Goal: Use online tool/utility

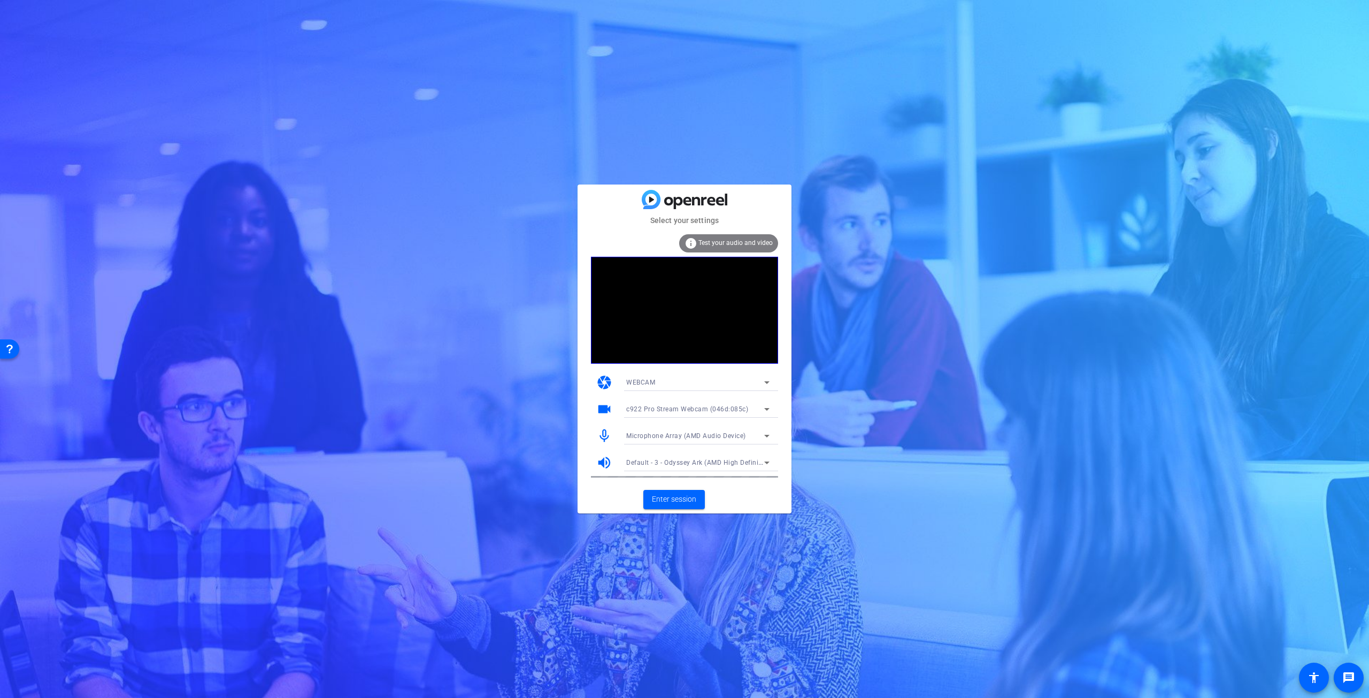
click at [707, 433] on span "Microphone Array (AMD Audio Device)" at bounding box center [686, 435] width 120 height 7
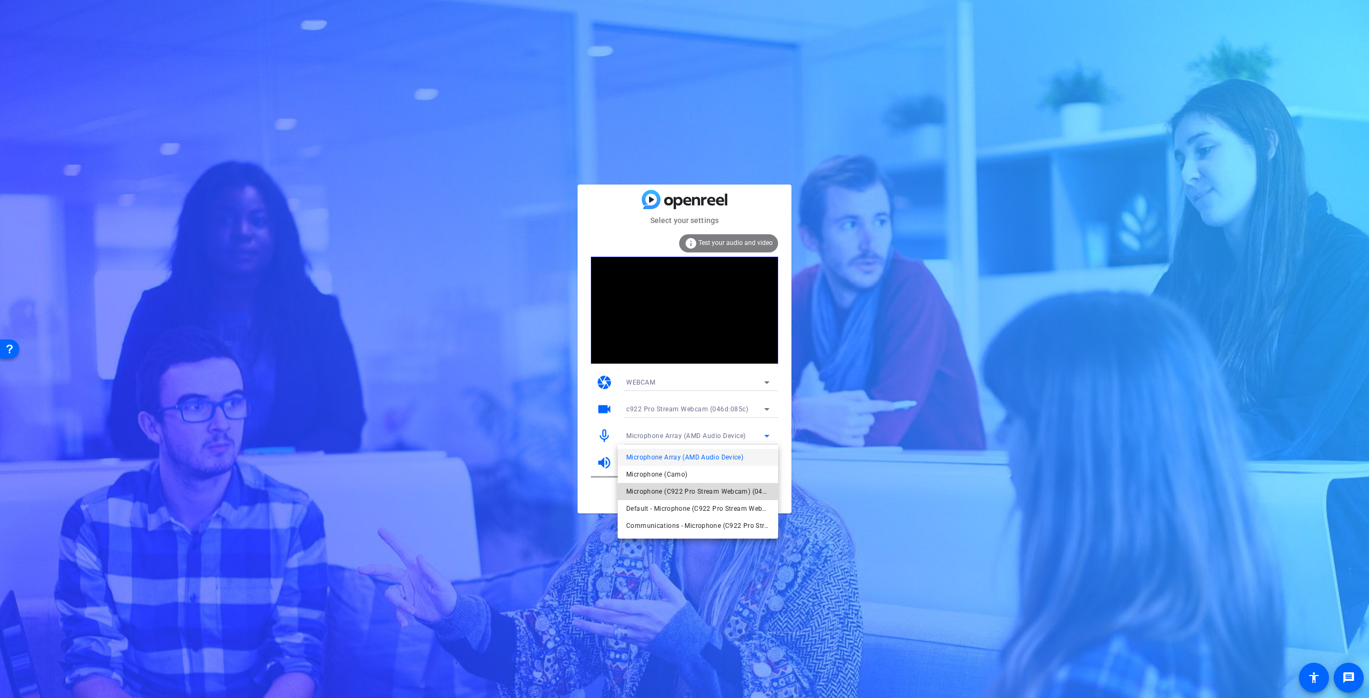
click at [679, 489] on span "Microphone (C922 Pro Stream Webcam) (046d:085c)" at bounding box center [697, 491] width 143 height 13
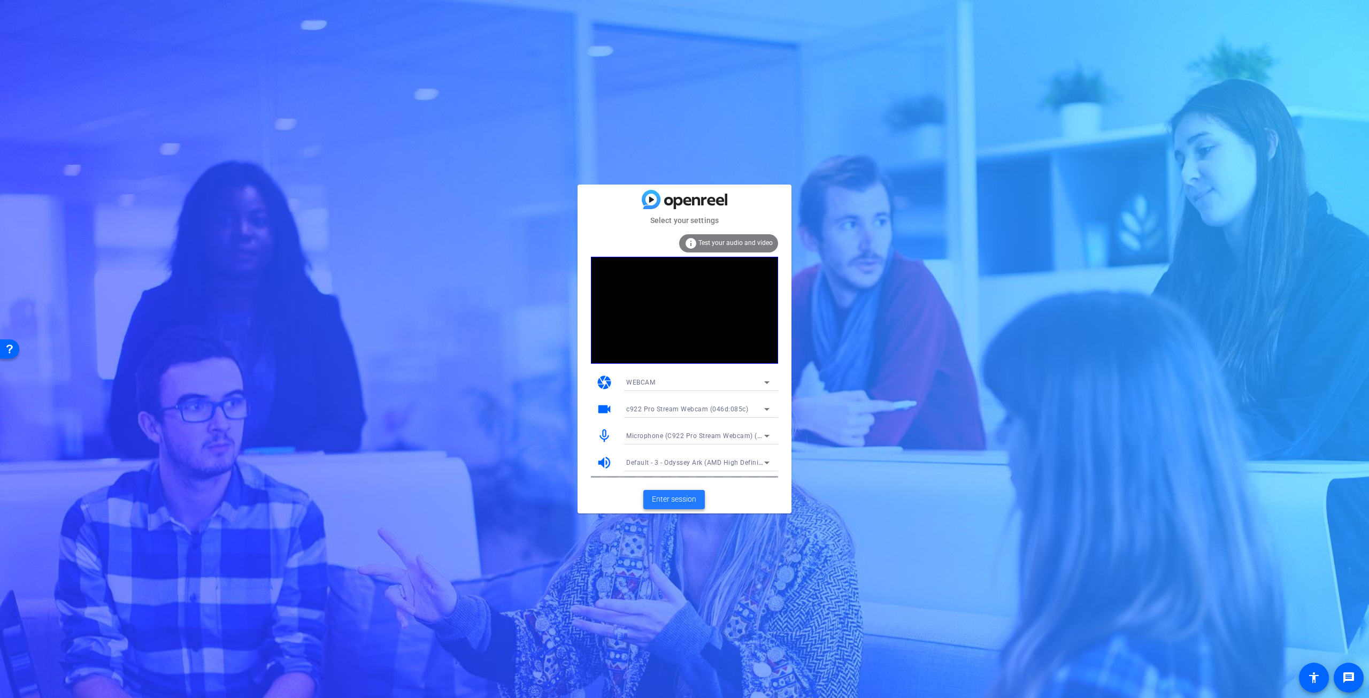
click at [680, 502] on span "Enter session" at bounding box center [674, 499] width 44 height 11
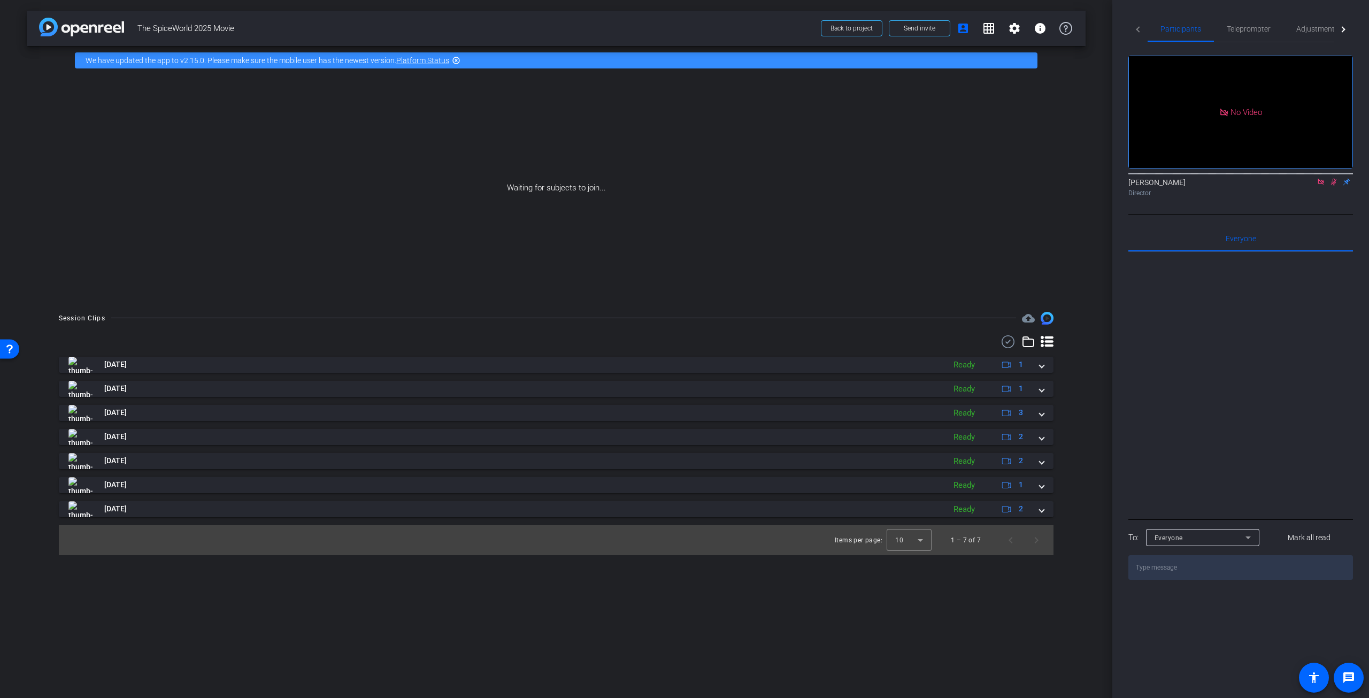
click at [1320, 184] on icon at bounding box center [1321, 182] width 6 height 6
click at [1322, 186] on icon at bounding box center [1321, 182] width 6 height 7
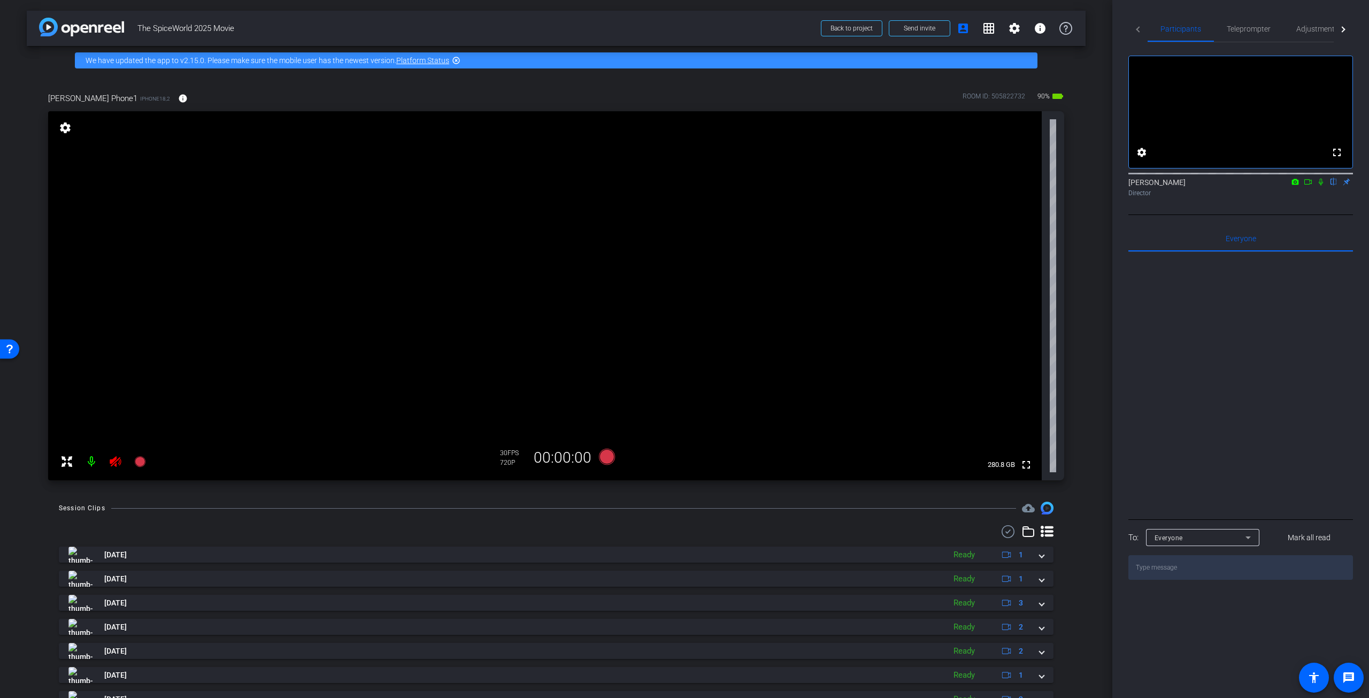
click at [112, 466] on icon at bounding box center [115, 461] width 13 height 13
click at [1010, 30] on mat-icon "settings" at bounding box center [1014, 28] width 13 height 13
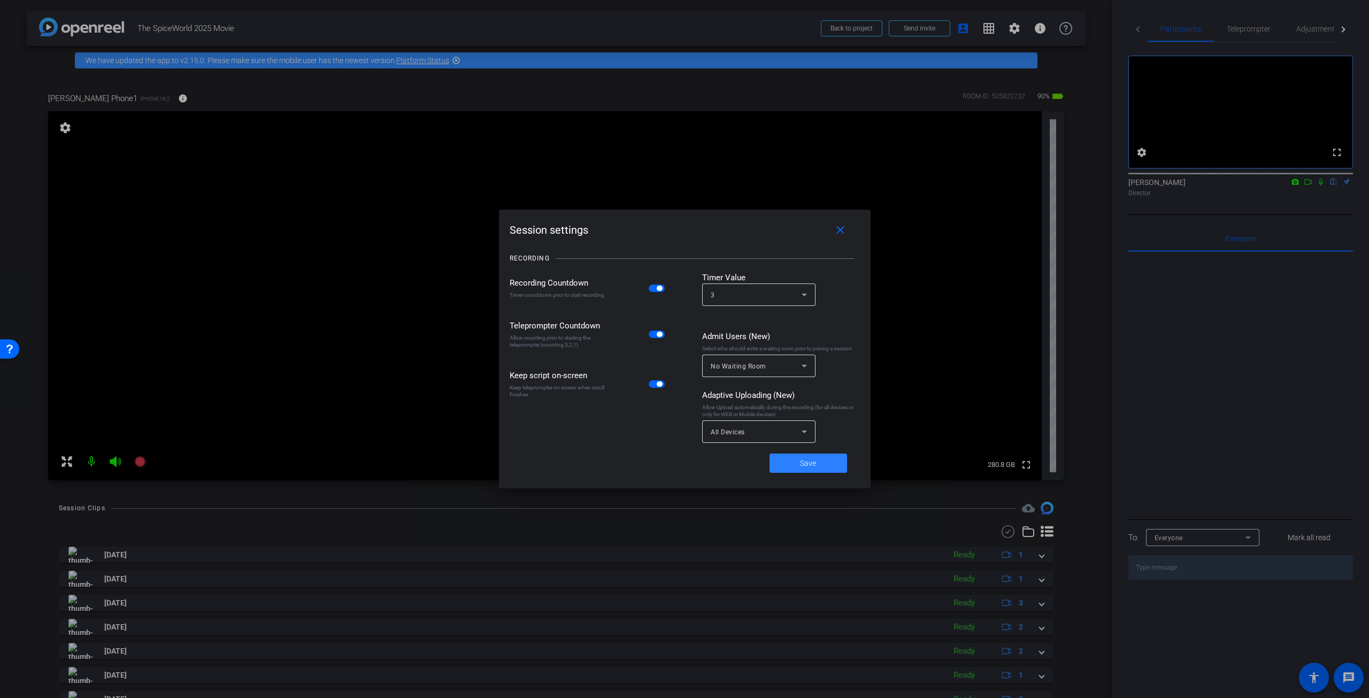
click at [799, 467] on span at bounding box center [808, 463] width 78 height 26
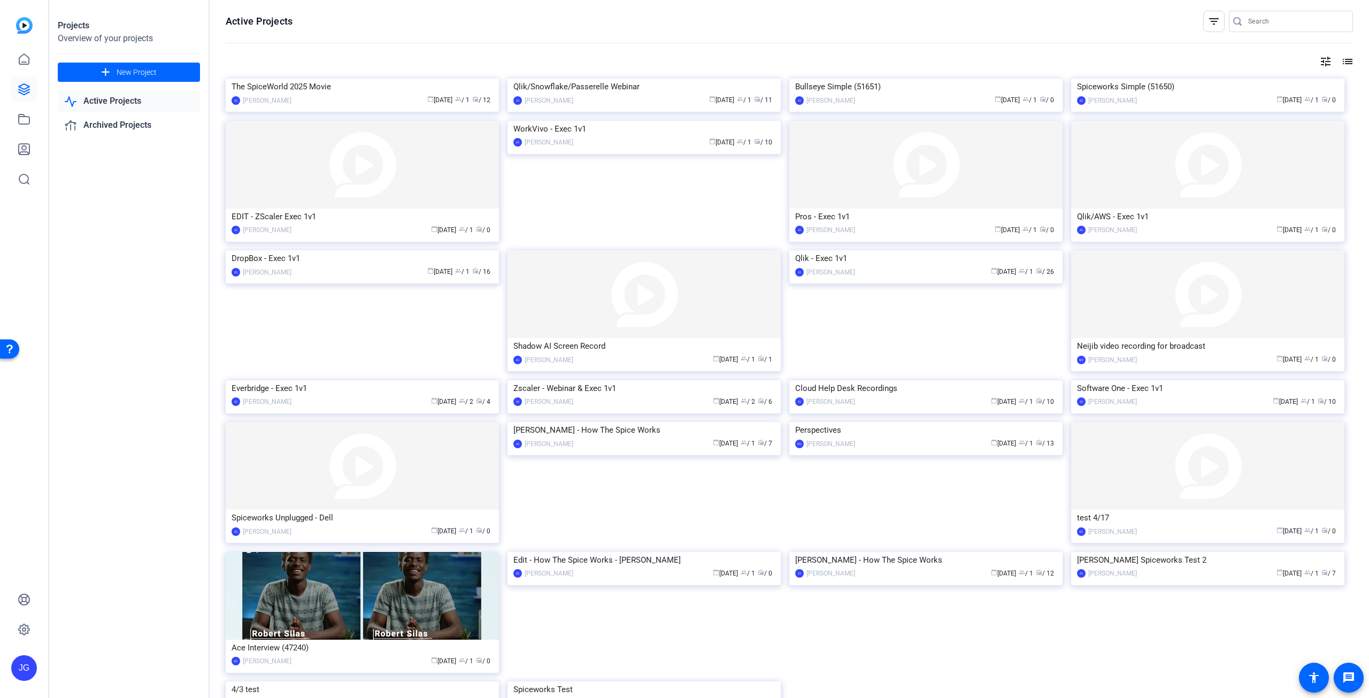
drag, startPoint x: 205, startPoint y: 175, endPoint x: 164, endPoint y: 164, distance: 42.7
click at [205, 175] on div "Projects Overview of your projects add New Project Active Projects Archived Pro…" at bounding box center [129, 349] width 160 height 698
